Goal: Task Accomplishment & Management: Manage account settings

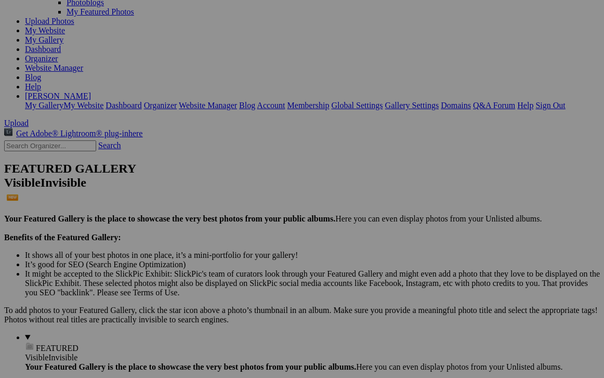
scroll to position [117, 0]
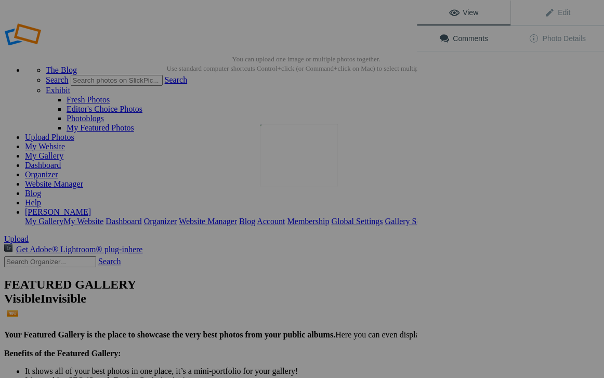
click at [294, 158] on img at bounding box center [299, 155] width 78 height 62
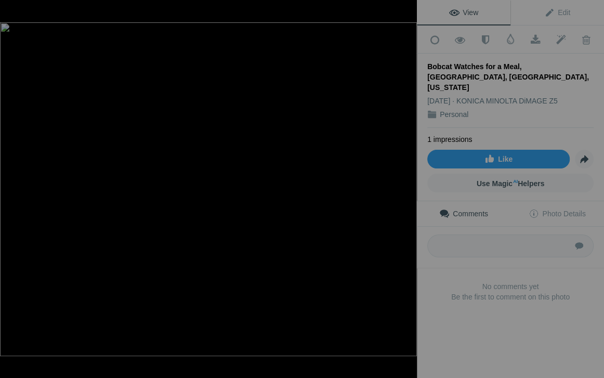
click at [405, 10] on div at bounding box center [405, 11] width 23 height 23
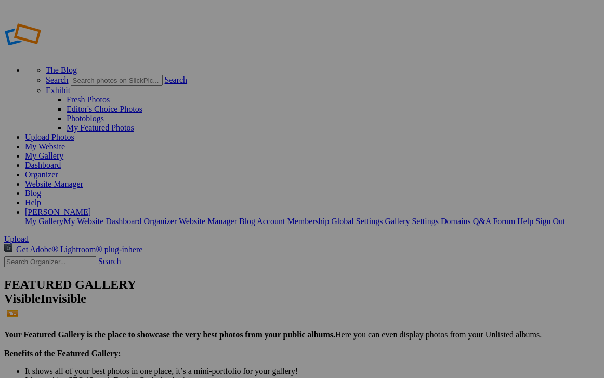
scroll to position [154, 0]
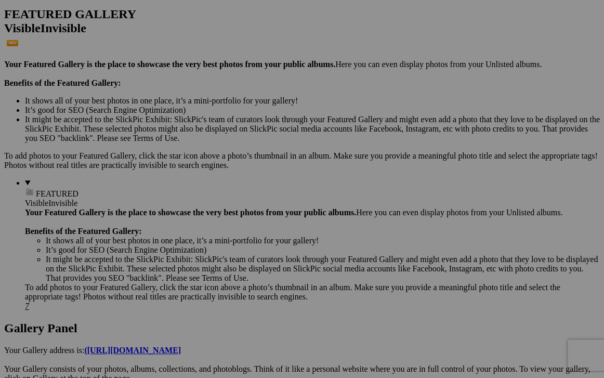
scroll to position [270, 0]
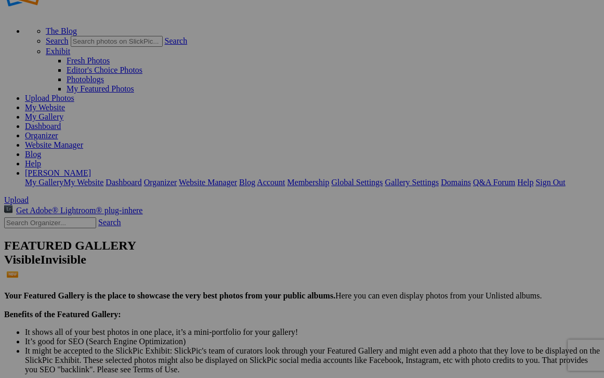
scroll to position [40, 0]
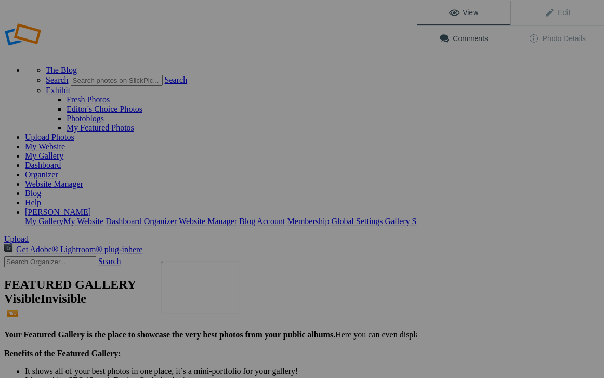
click at [201, 284] on img at bounding box center [200, 287] width 78 height 52
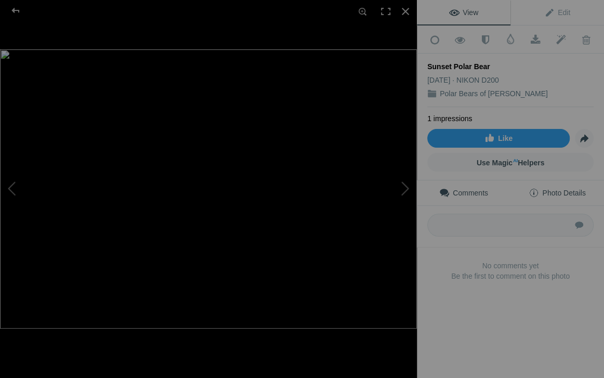
click at [555, 189] on span "Photo Details" at bounding box center [556, 193] width 57 height 8
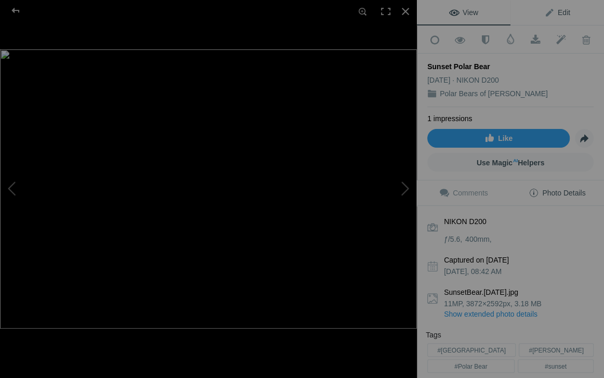
click at [561, 11] on span "Edit" at bounding box center [557, 12] width 26 height 8
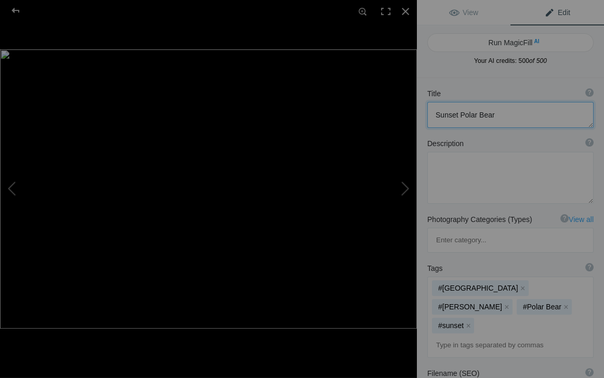
click at [456, 114] on textarea at bounding box center [510, 115] width 166 height 26
click at [473, 114] on textarea at bounding box center [510, 115] width 166 height 26
type textarea "Polar Bear at [GEOGRAPHIC_DATA]"
click at [564, 12] on span "Edit" at bounding box center [557, 12] width 26 height 8
click at [474, 317] on mat-chip "#sunset x" at bounding box center [453, 325] width 42 height 16
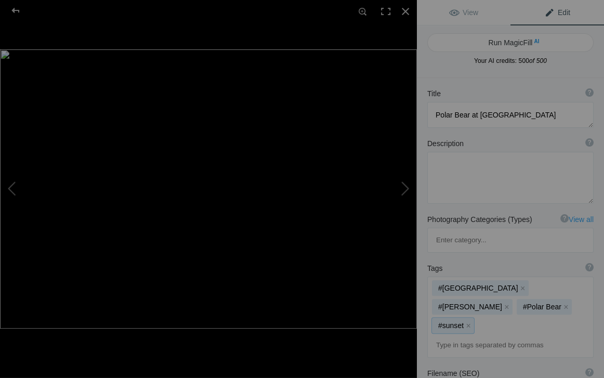
click at [474, 317] on mat-chip "#sunset x" at bounding box center [453, 325] width 42 height 16
click at [472, 322] on button "x" at bounding box center [468, 325] width 7 height 7
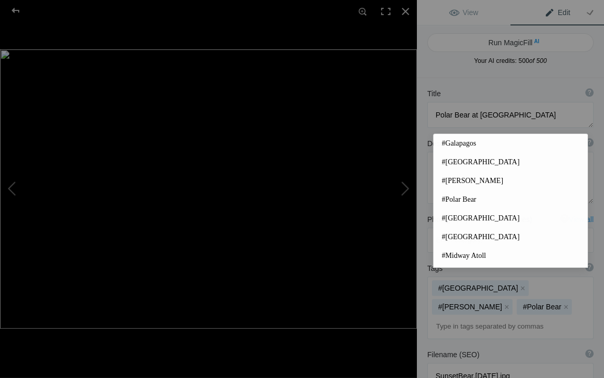
click at [436, 317] on input at bounding box center [510, 326] width 155 height 19
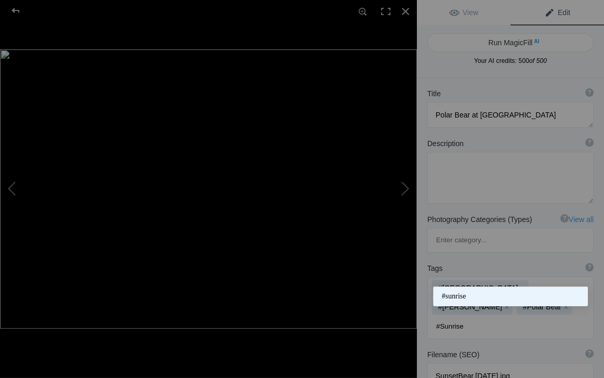
type input "#Sunrise"
click at [448, 294] on span "#sunrise" at bounding box center [510, 296] width 137 height 10
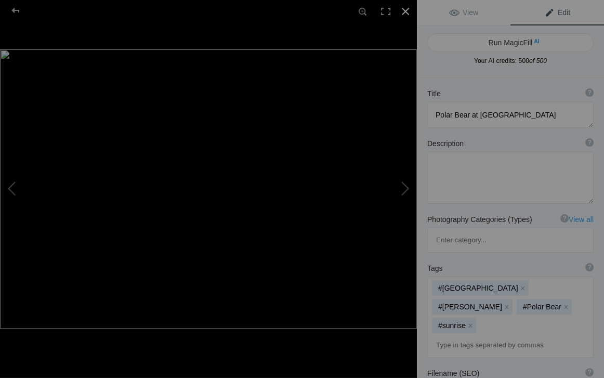
click at [404, 10] on div at bounding box center [405, 11] width 23 height 23
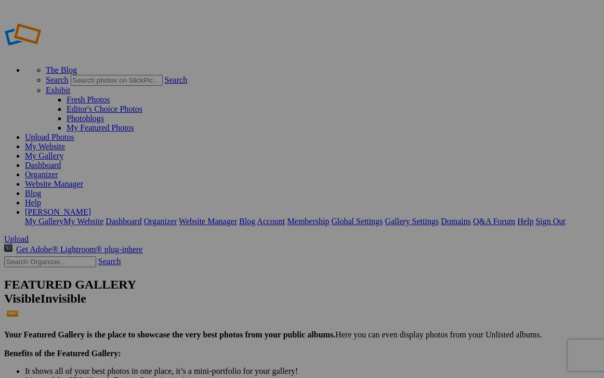
click at [65, 142] on link "My Website" at bounding box center [45, 146] width 40 height 9
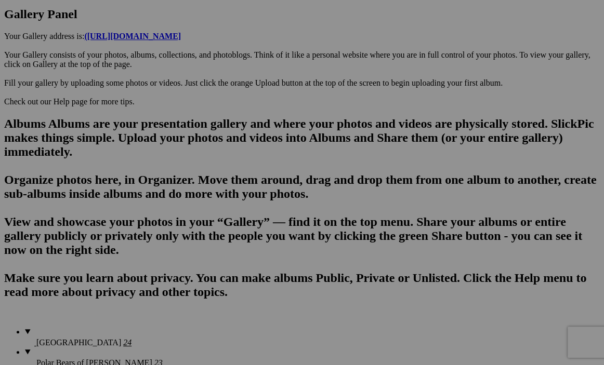
scroll to position [585, 0]
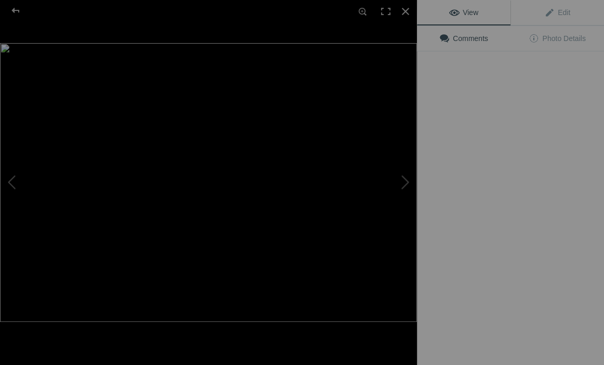
click at [490, 250] on div "View Edit Comments Photo Details" at bounding box center [510, 182] width 187 height 365
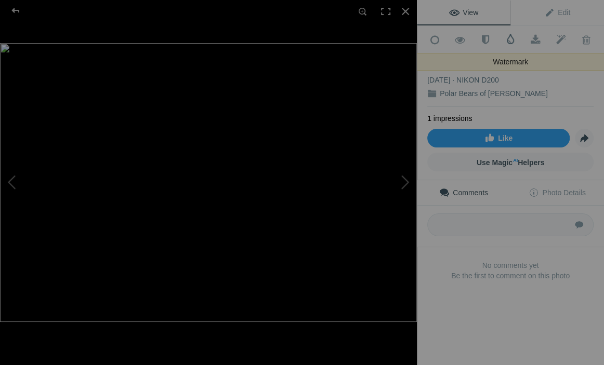
click at [510, 38] on span at bounding box center [510, 39] width 10 height 10
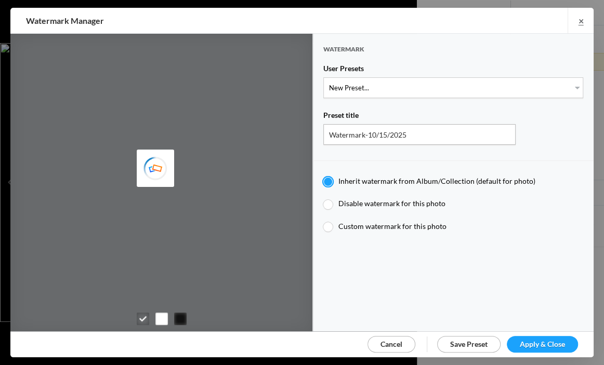
type input "JimLiskovec"
type input "Watermark-7/22/2025"
radio input "false"
radio input "true"
type input "Jim Liskovec"
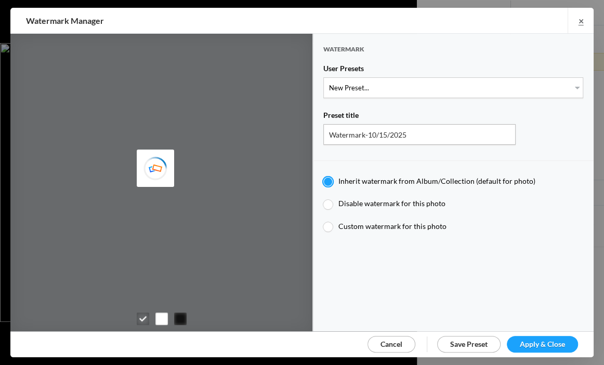
radio input "false"
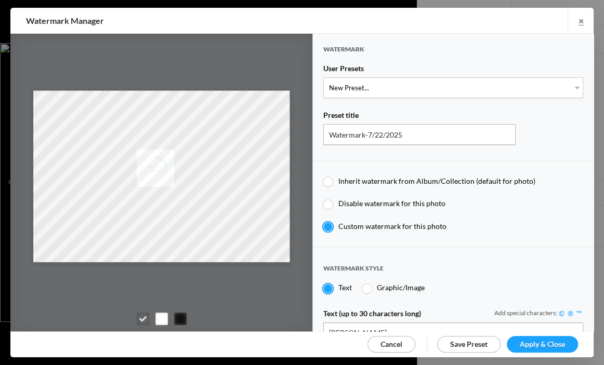
scroll to position [0, 0]
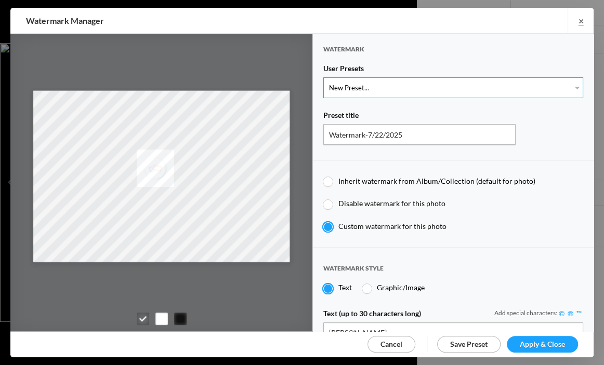
select select "1: Object"
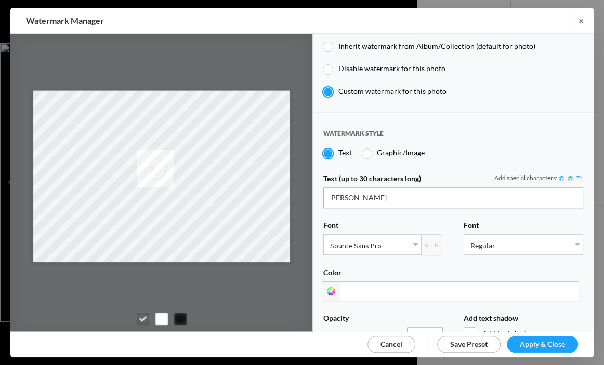
scroll to position [139, 0]
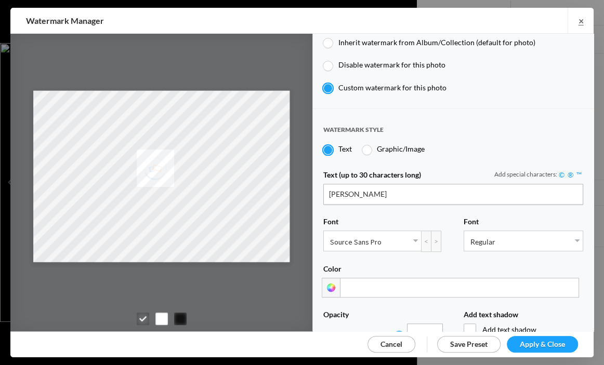
click at [330, 281] on div at bounding box center [331, 288] width 18 height 20
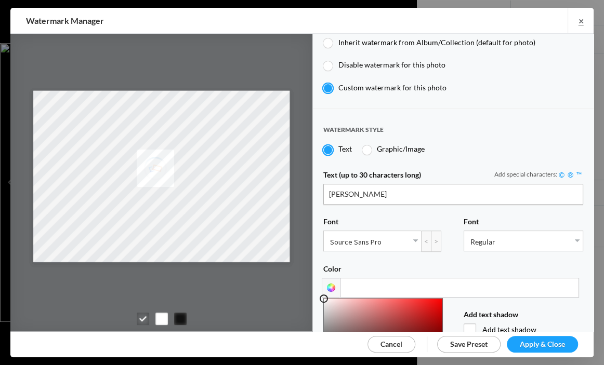
type input "#828080"
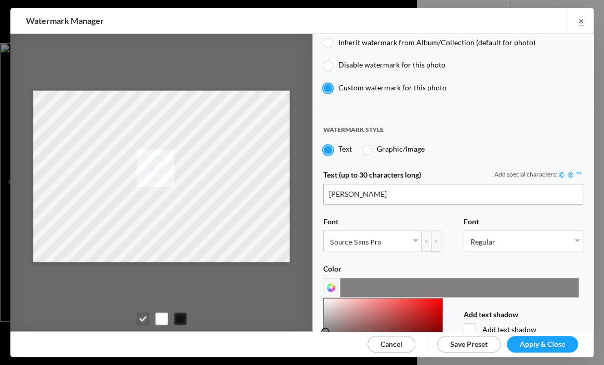
click at [325, 325] on div at bounding box center [383, 333] width 118 height 68
click at [527, 340] on span "Apply & Close" at bounding box center [542, 344] width 45 height 9
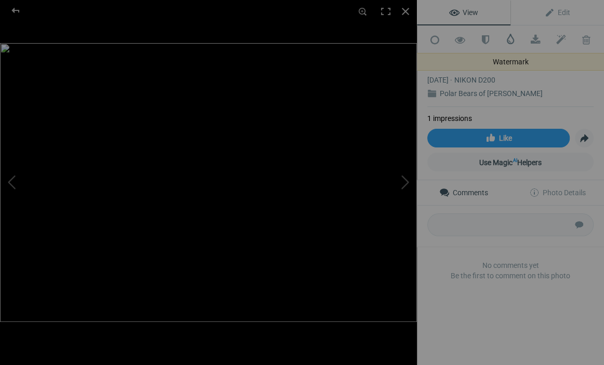
click at [509, 38] on span at bounding box center [510, 39] width 10 height 10
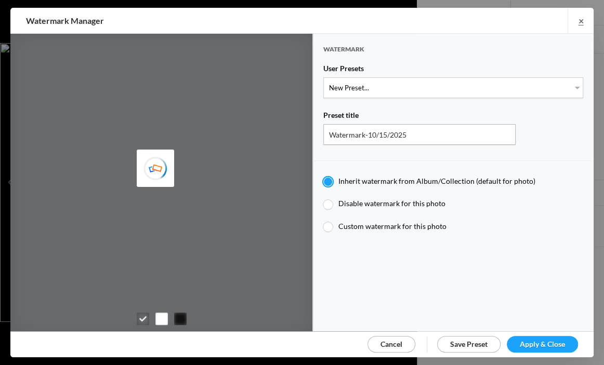
type input "Watermark-7/22/2025"
radio input "false"
radio input "true"
type input "Jim Liskovec"
radio input "false"
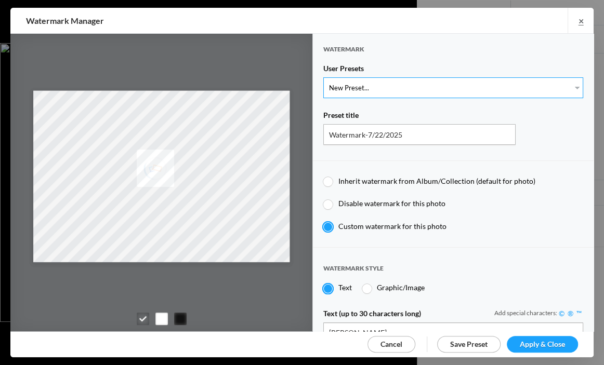
select select "1: Object"
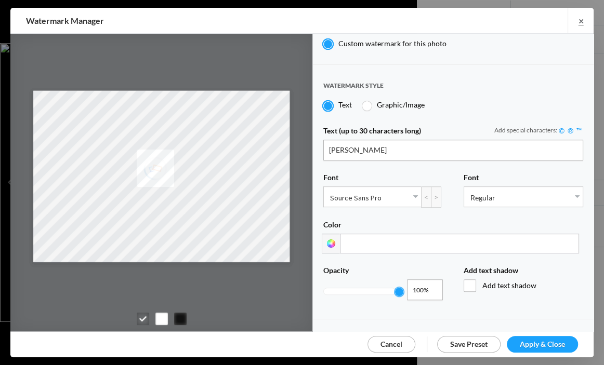
scroll to position [184, 0]
click at [333, 237] on div at bounding box center [331, 243] width 18 height 20
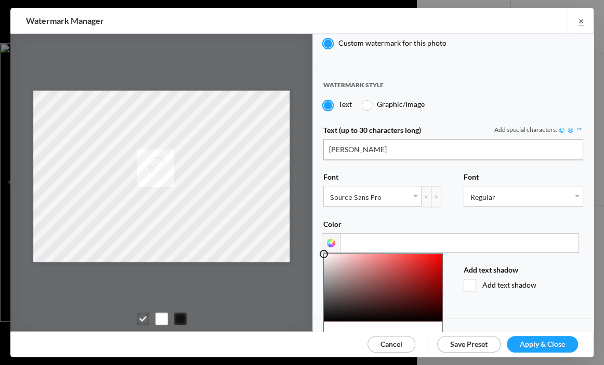
type input "#140202"
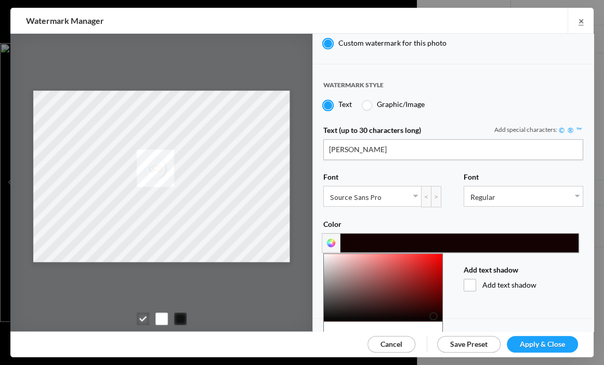
click at [433, 310] on div at bounding box center [383, 288] width 118 height 68
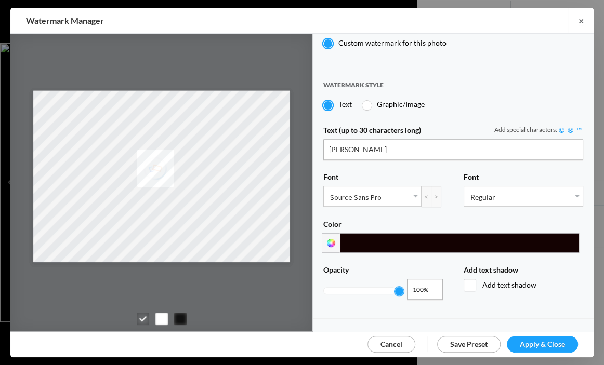
drag, startPoint x: 527, startPoint y: 342, endPoint x: 523, endPoint y: 336, distance: 7.4
click at [527, 342] on span "Apply & Close" at bounding box center [542, 344] width 45 height 9
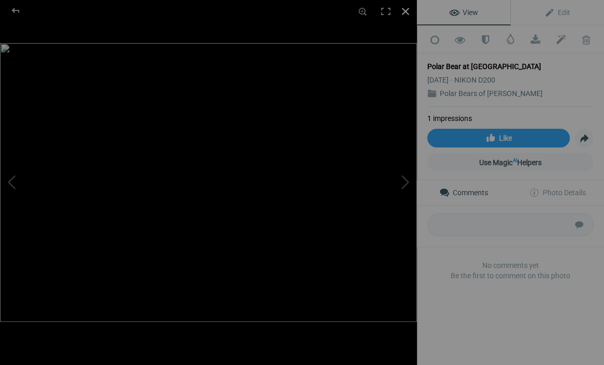
click at [405, 9] on div at bounding box center [405, 11] width 23 height 23
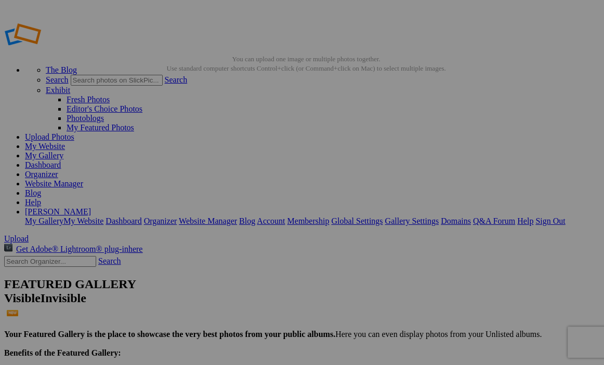
click at [65, 142] on link "My Website" at bounding box center [45, 146] width 40 height 9
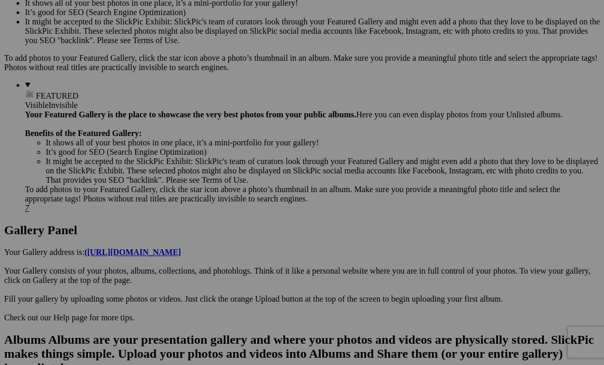
scroll to position [370, 0]
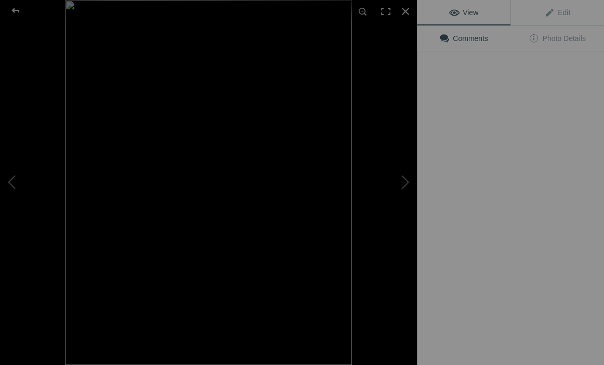
click at [352, 86] on img at bounding box center [208, 182] width 287 height 365
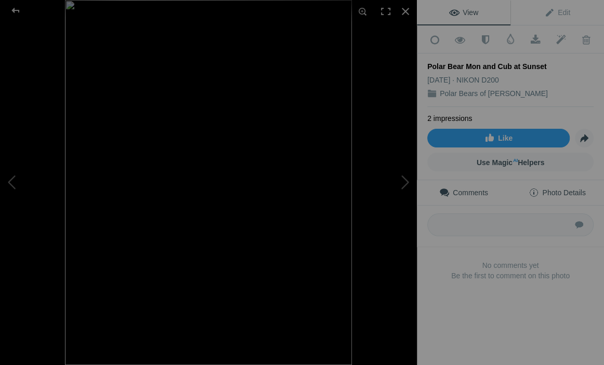
click at [549, 189] on span "Photo Details" at bounding box center [556, 193] width 57 height 8
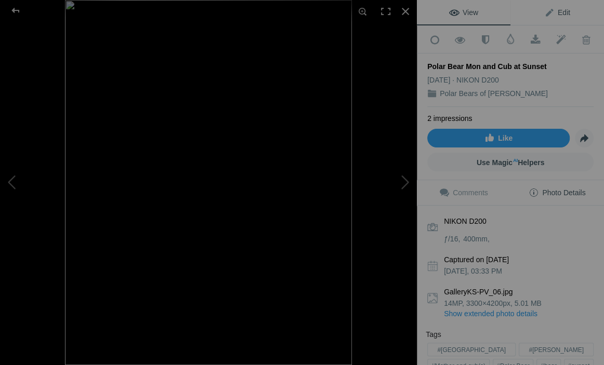
click at [563, 12] on span "Edit" at bounding box center [557, 12] width 26 height 8
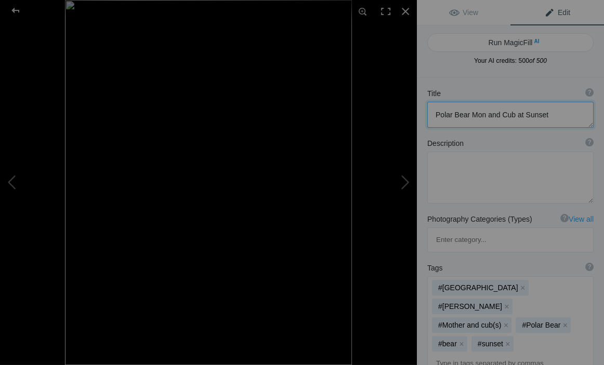
click at [482, 115] on textarea at bounding box center [510, 115] width 166 height 26
type textarea "Polar Bear Mom and Cub at [GEOGRAPHIC_DATA]"
click at [405, 10] on div at bounding box center [405, 11] width 23 height 23
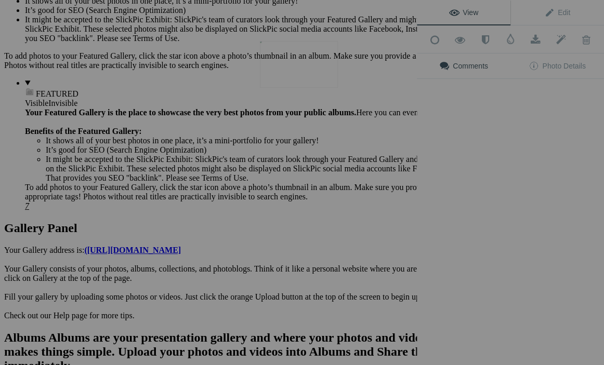
click at [314, 74] on img at bounding box center [299, 64] width 78 height 47
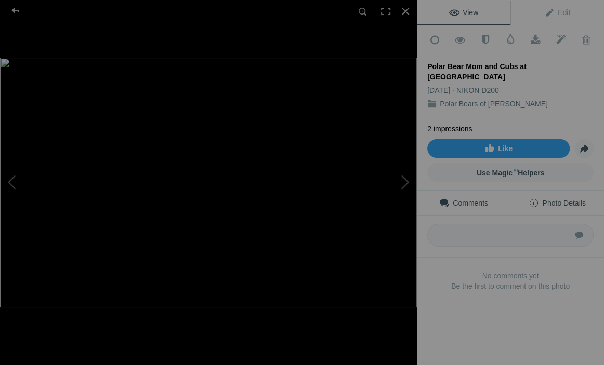
click at [558, 199] on span "Photo Details" at bounding box center [556, 203] width 57 height 8
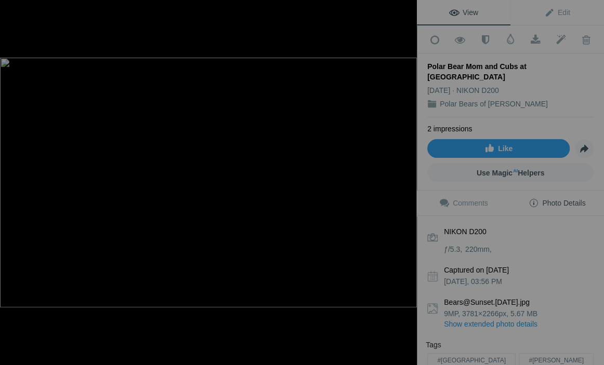
scroll to position [0, 0]
click at [405, 10] on div at bounding box center [405, 11] width 23 height 23
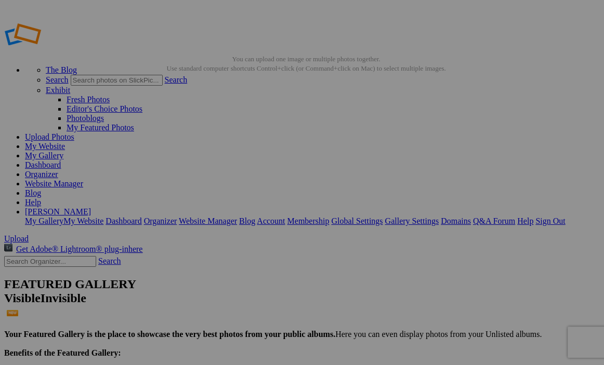
click at [541, 217] on link "Sign Out" at bounding box center [550, 221] width 30 height 9
